Goal: Information Seeking & Learning: Understand process/instructions

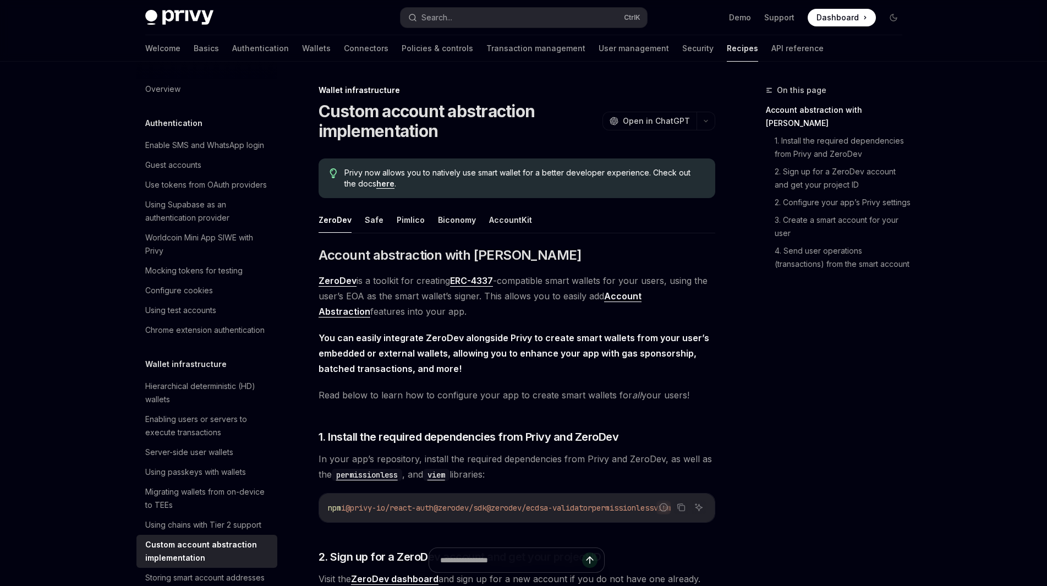
scroll to position [280, 0]
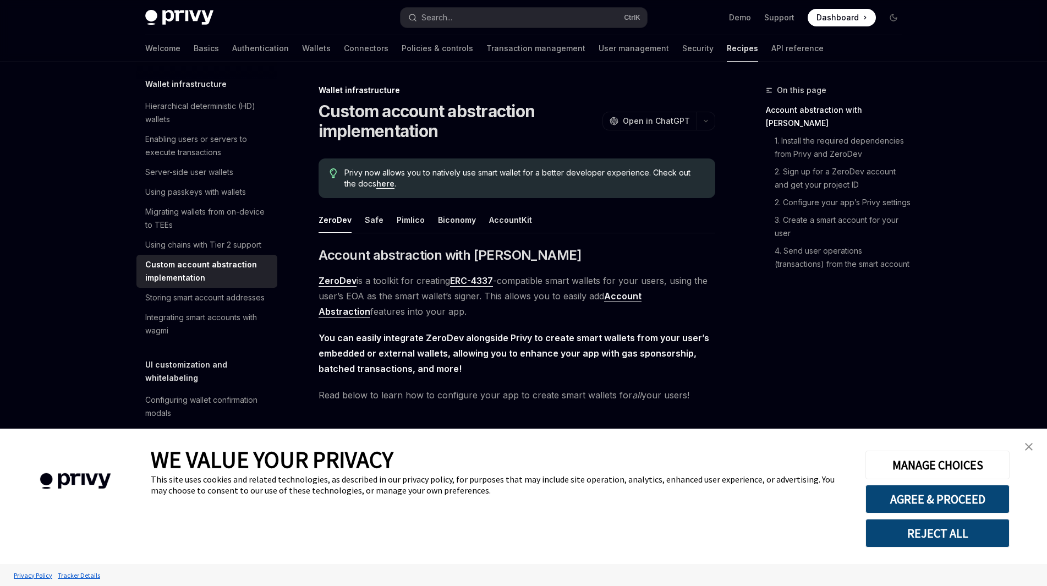
type textarea "*"
click at [945, 530] on button "REJECT ALL" at bounding box center [937, 533] width 144 height 29
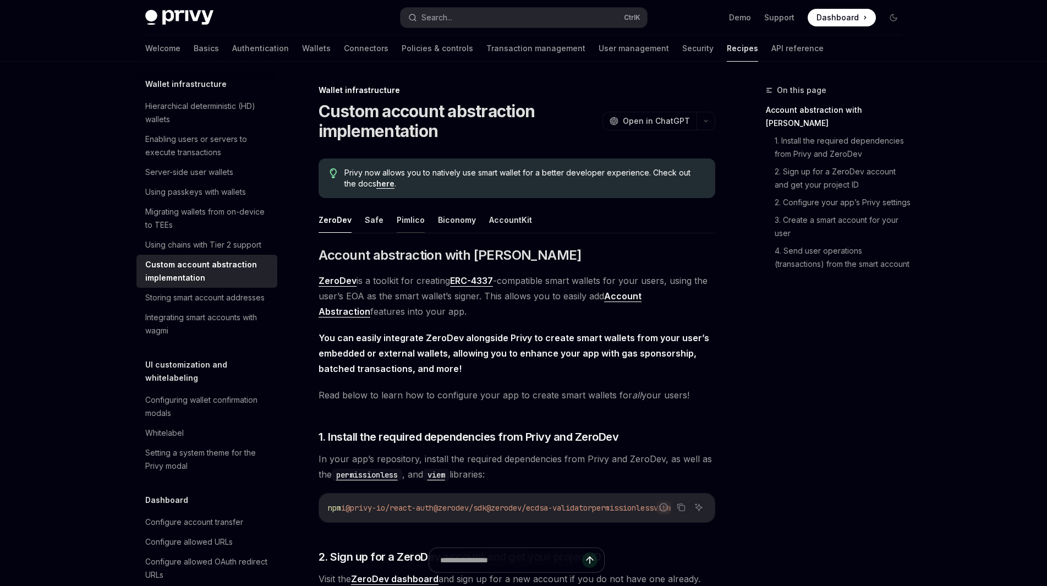
click at [412, 217] on button "Pimlico" at bounding box center [411, 220] width 28 height 26
type textarea "*"
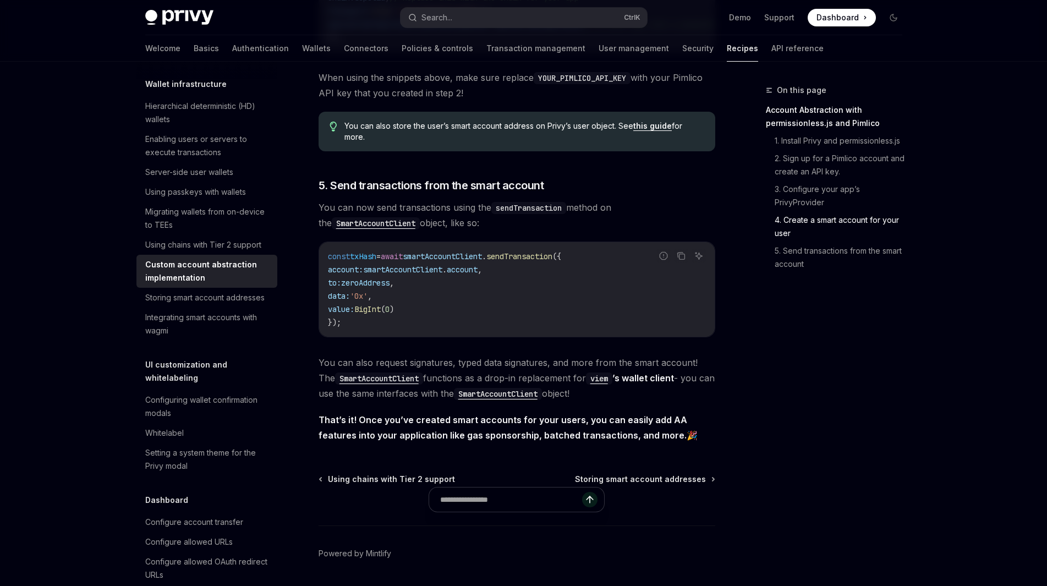
scroll to position [2201, 0]
